Goal: Find specific page/section: Find specific page/section

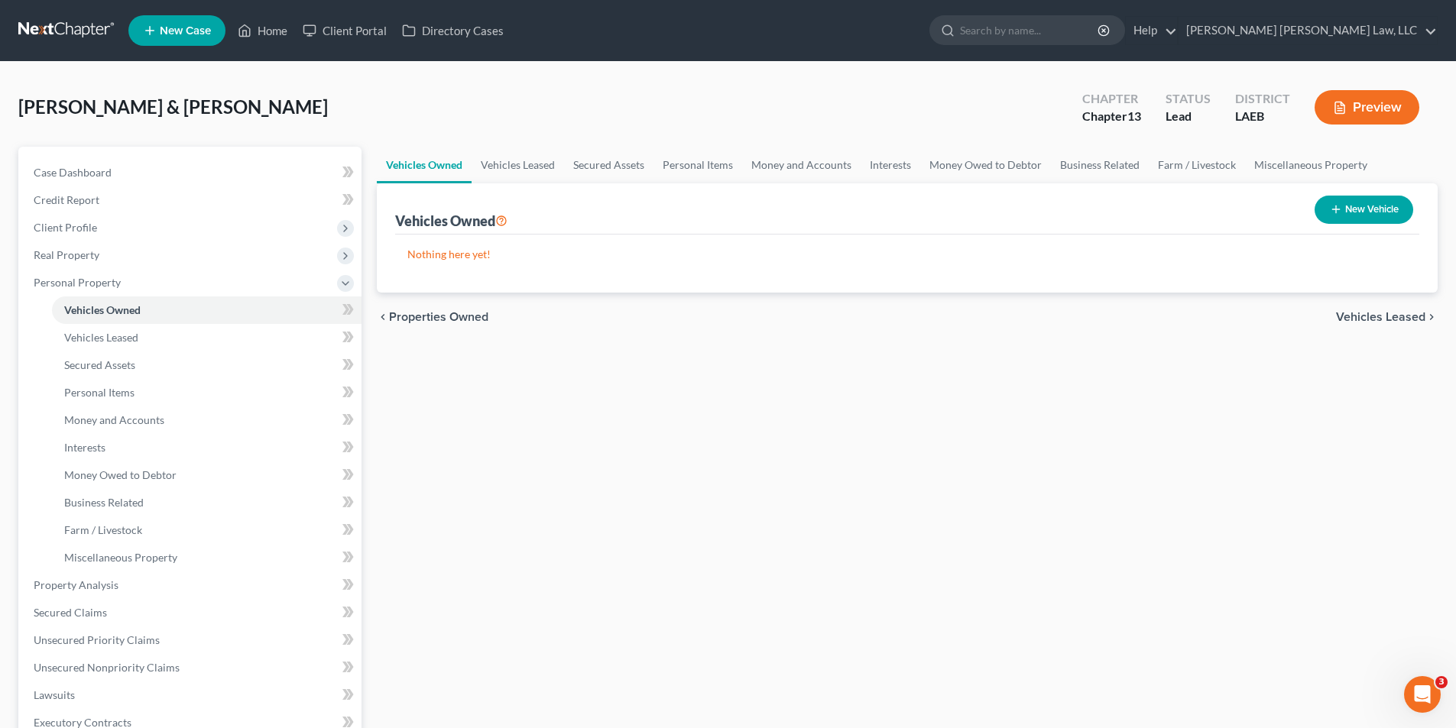
click at [72, 25] on link at bounding box center [67, 31] width 98 height 28
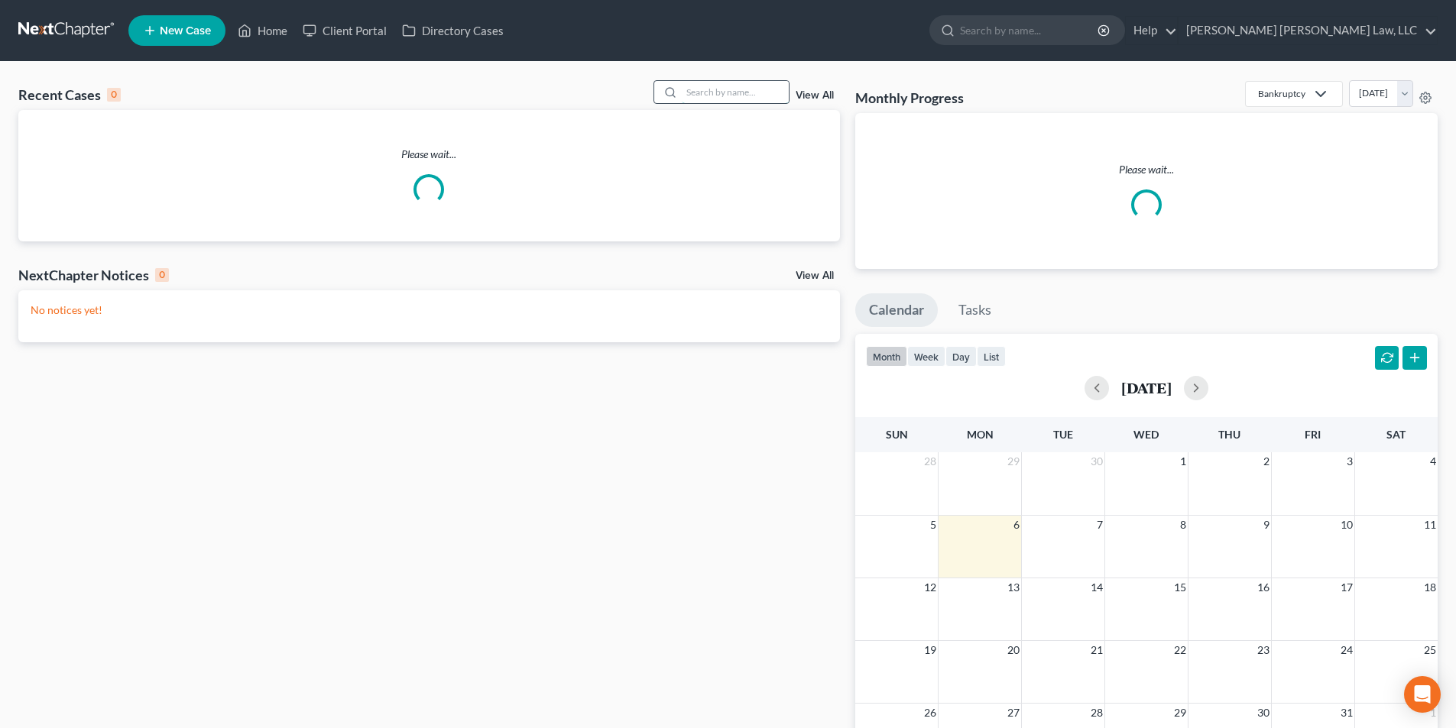
click at [730, 96] on input "search" at bounding box center [735, 92] width 107 height 22
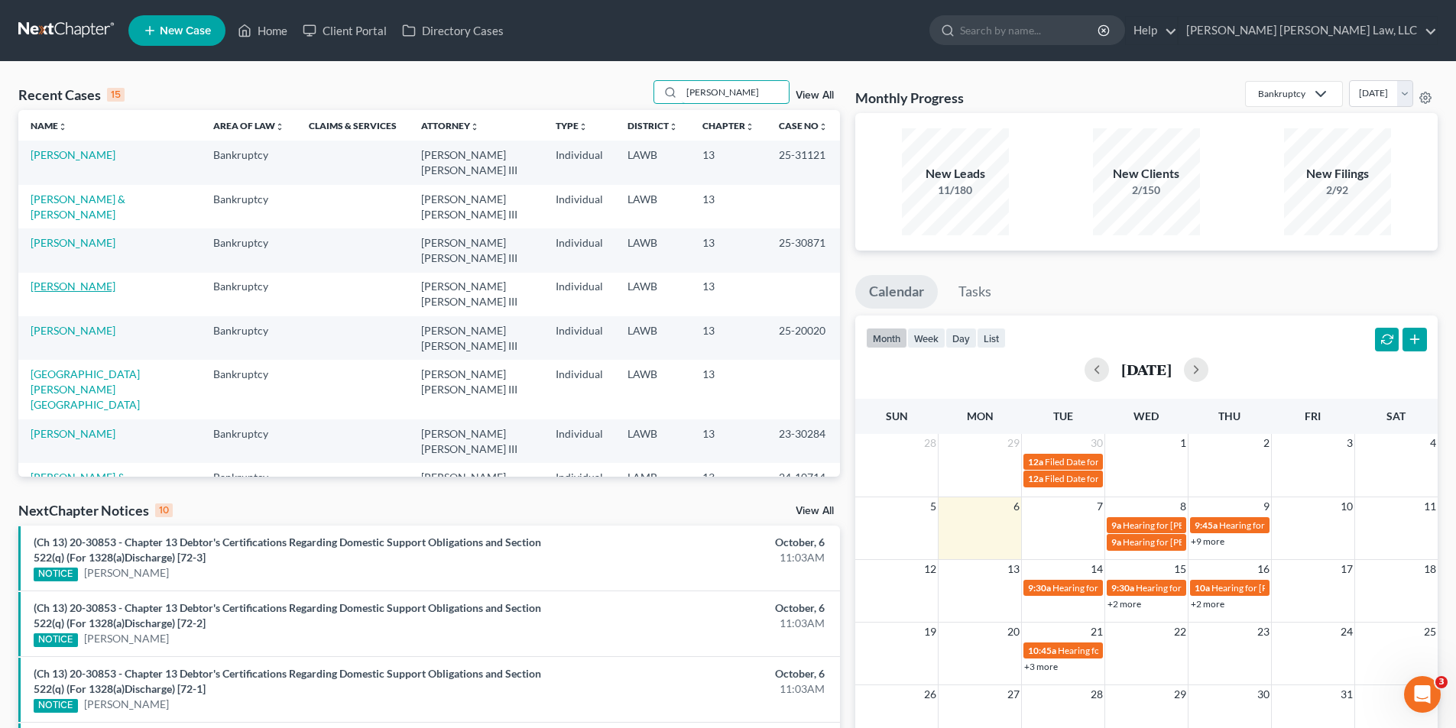
type input "[PERSON_NAME]"
click at [69, 280] on link "[PERSON_NAME]" at bounding box center [73, 286] width 85 height 13
